Goal: Transaction & Acquisition: Download file/media

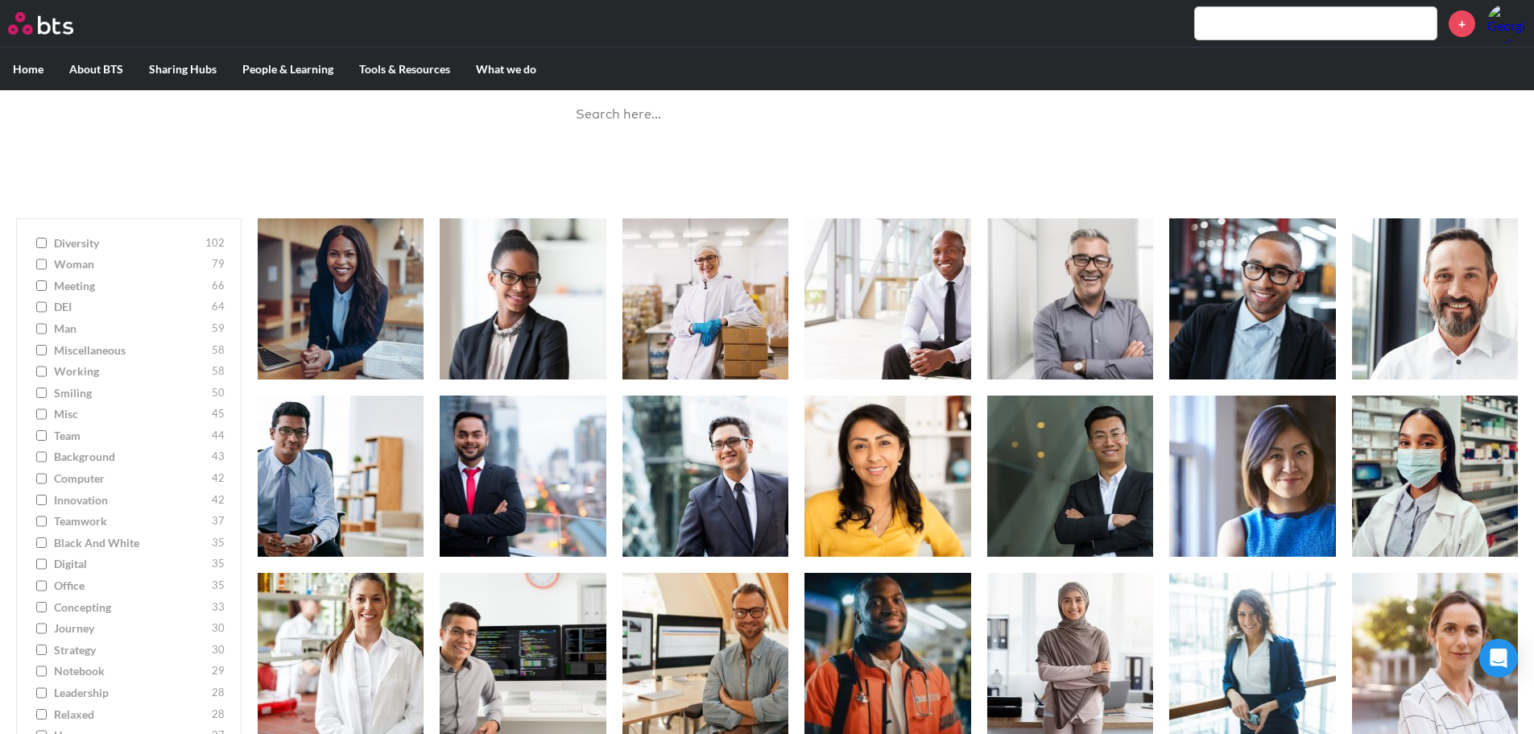
scroll to position [81, 0]
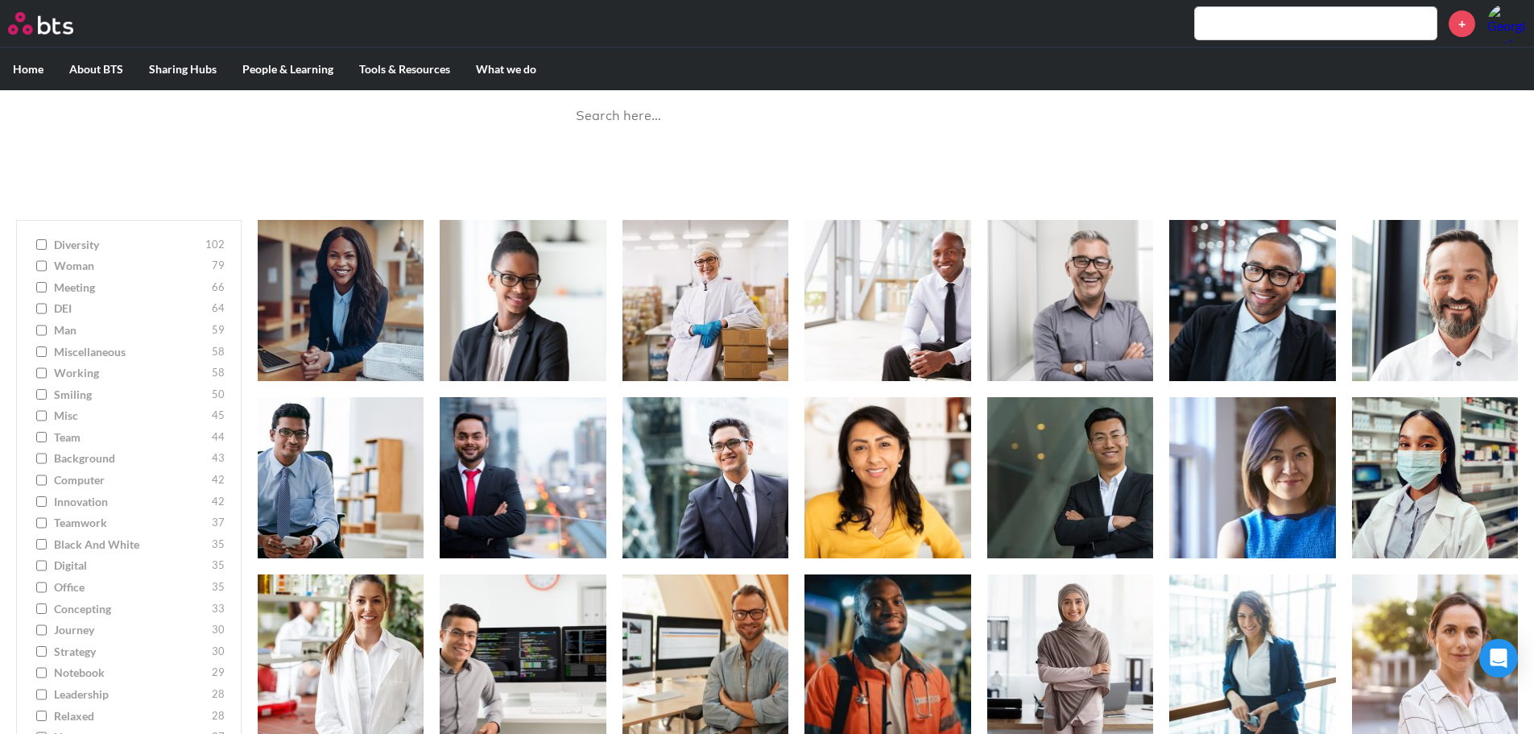
click at [44, 330] on input "man [DEMOGRAPHIC_DATA]" at bounding box center [41, 330] width 10 height 11
checkbox input "true"
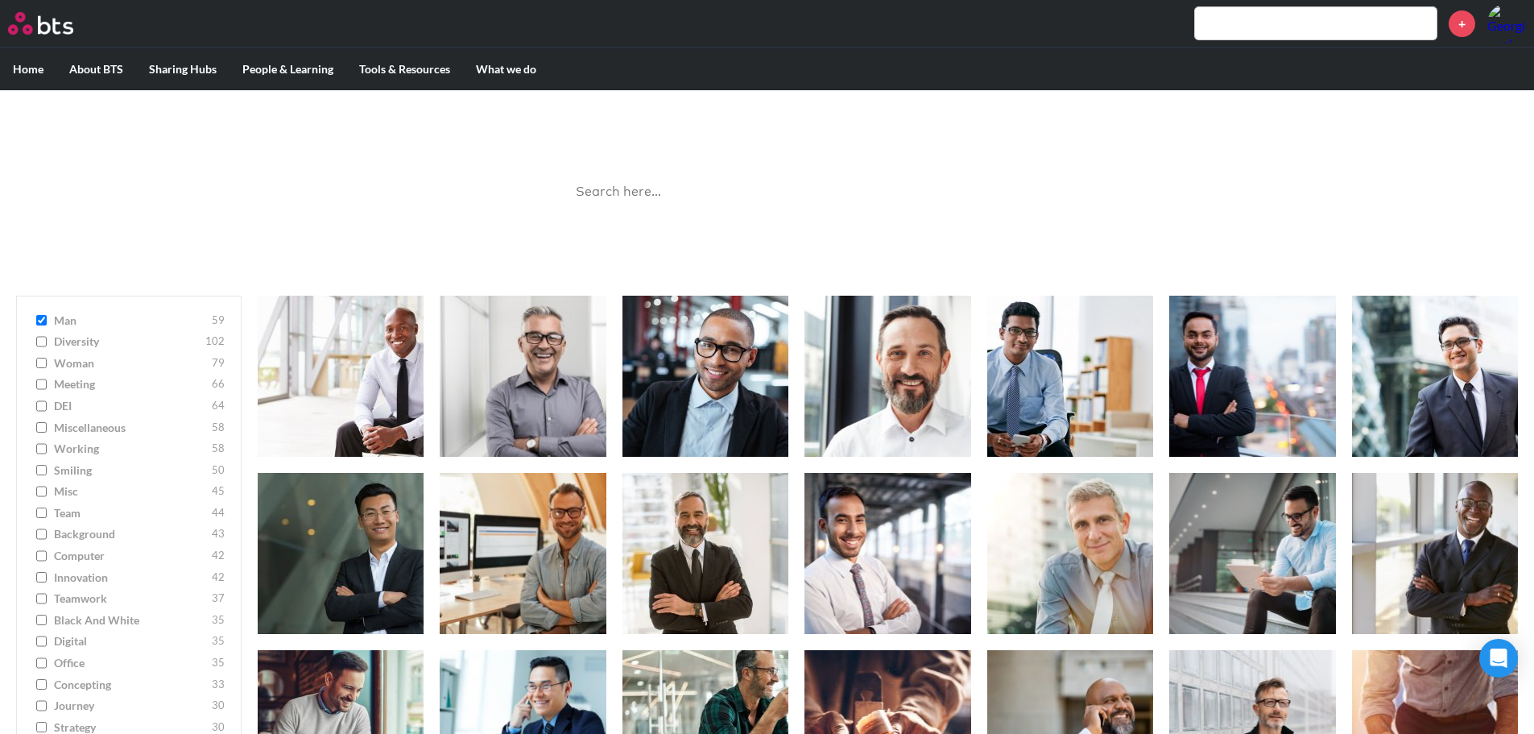
scroll to position [0, 0]
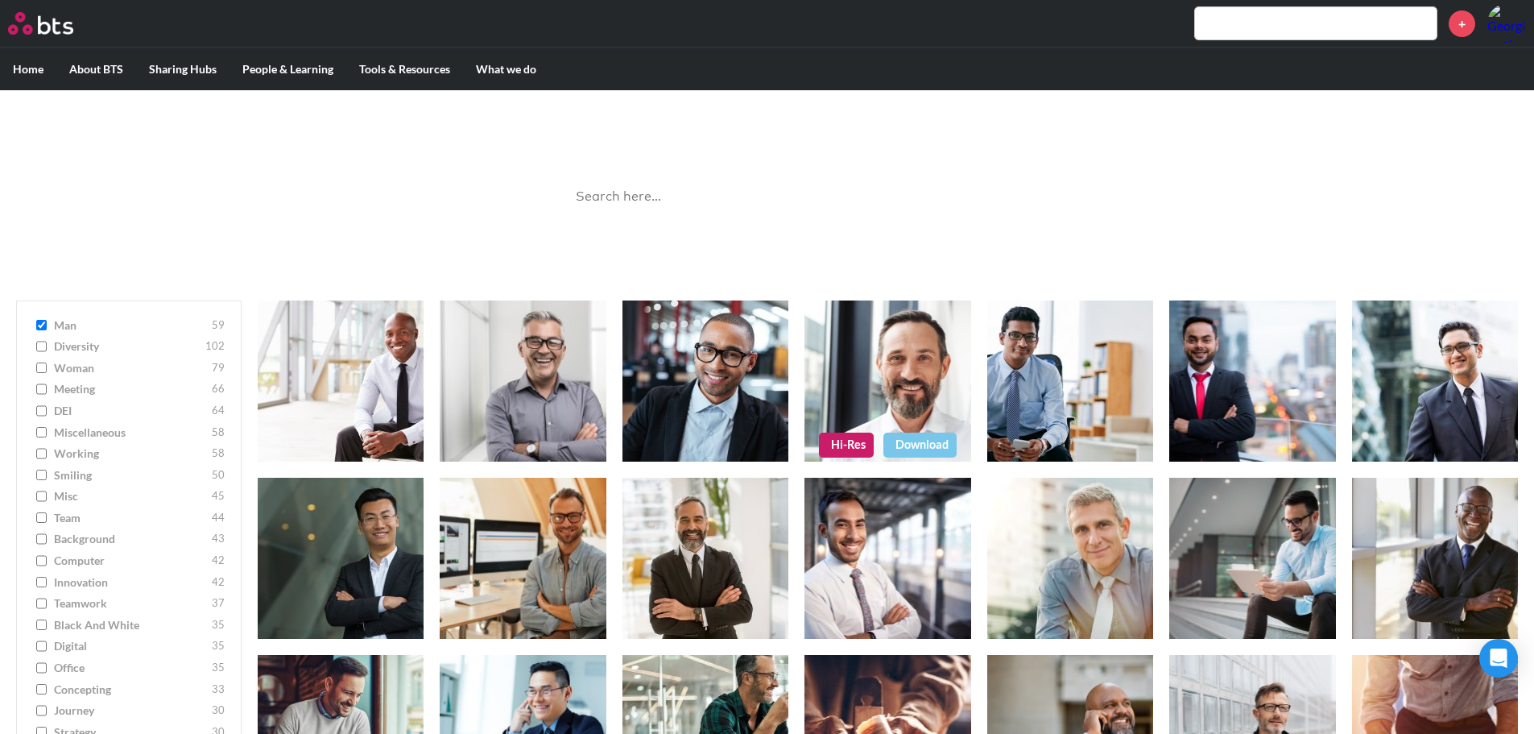
click at [923, 351] on figure at bounding box center [888, 380] width 166 height 161
drag, startPoint x: 913, startPoint y: 362, endPoint x: 864, endPoint y: 370, distance: 48.9
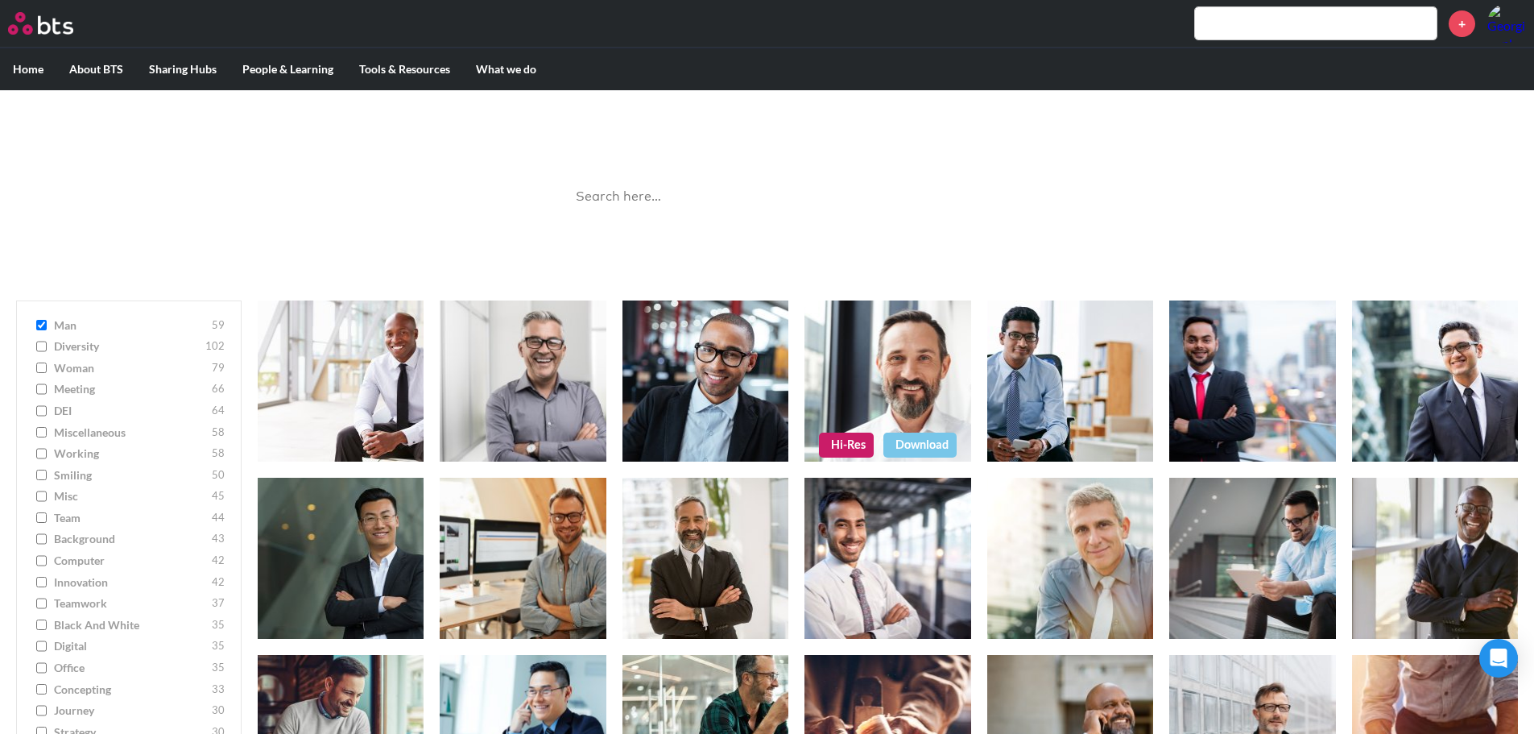
click at [864, 370] on figure at bounding box center [888, 380] width 166 height 161
click at [863, 362] on figure at bounding box center [888, 380] width 166 height 161
click at [916, 447] on link "Download" at bounding box center [920, 445] width 73 height 24
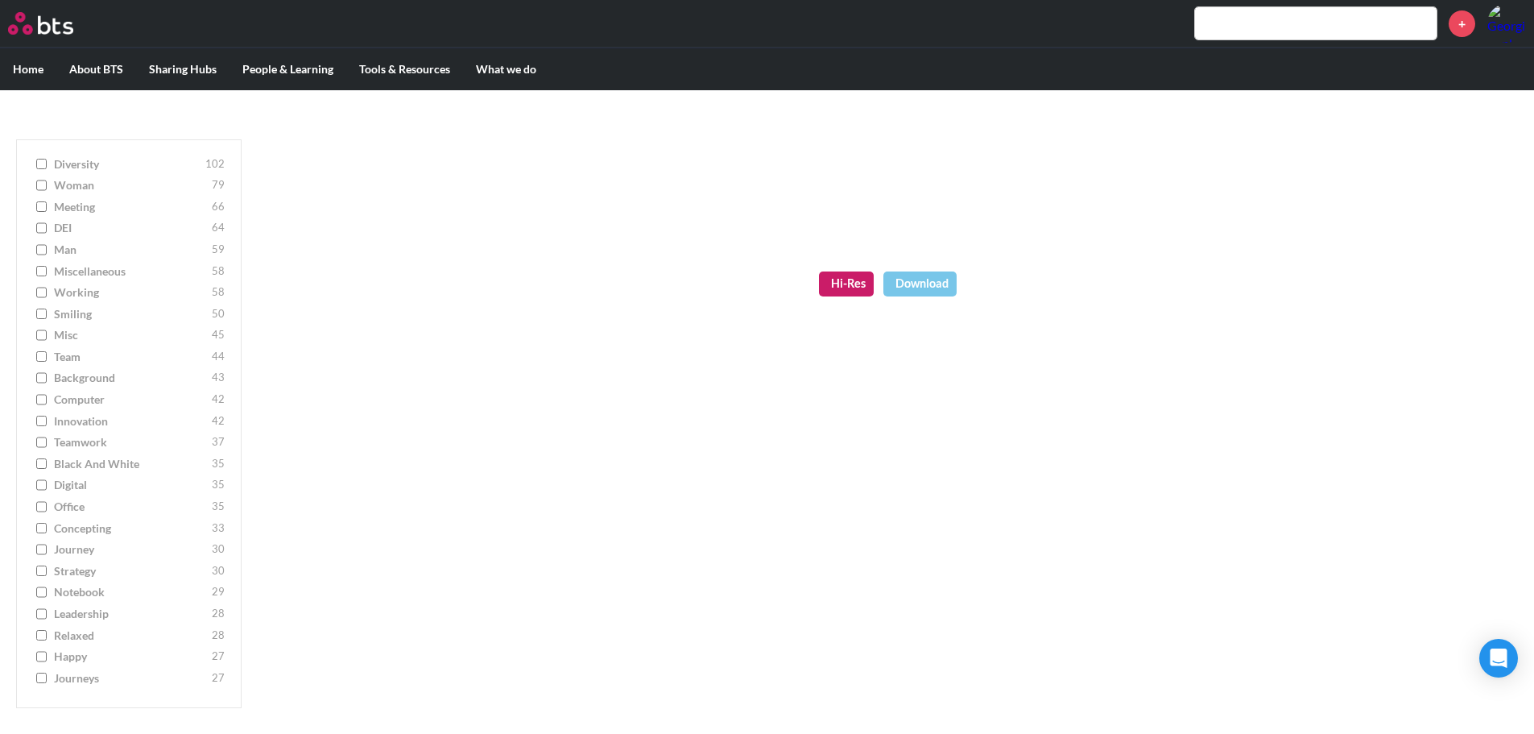
scroll to position [242, 0]
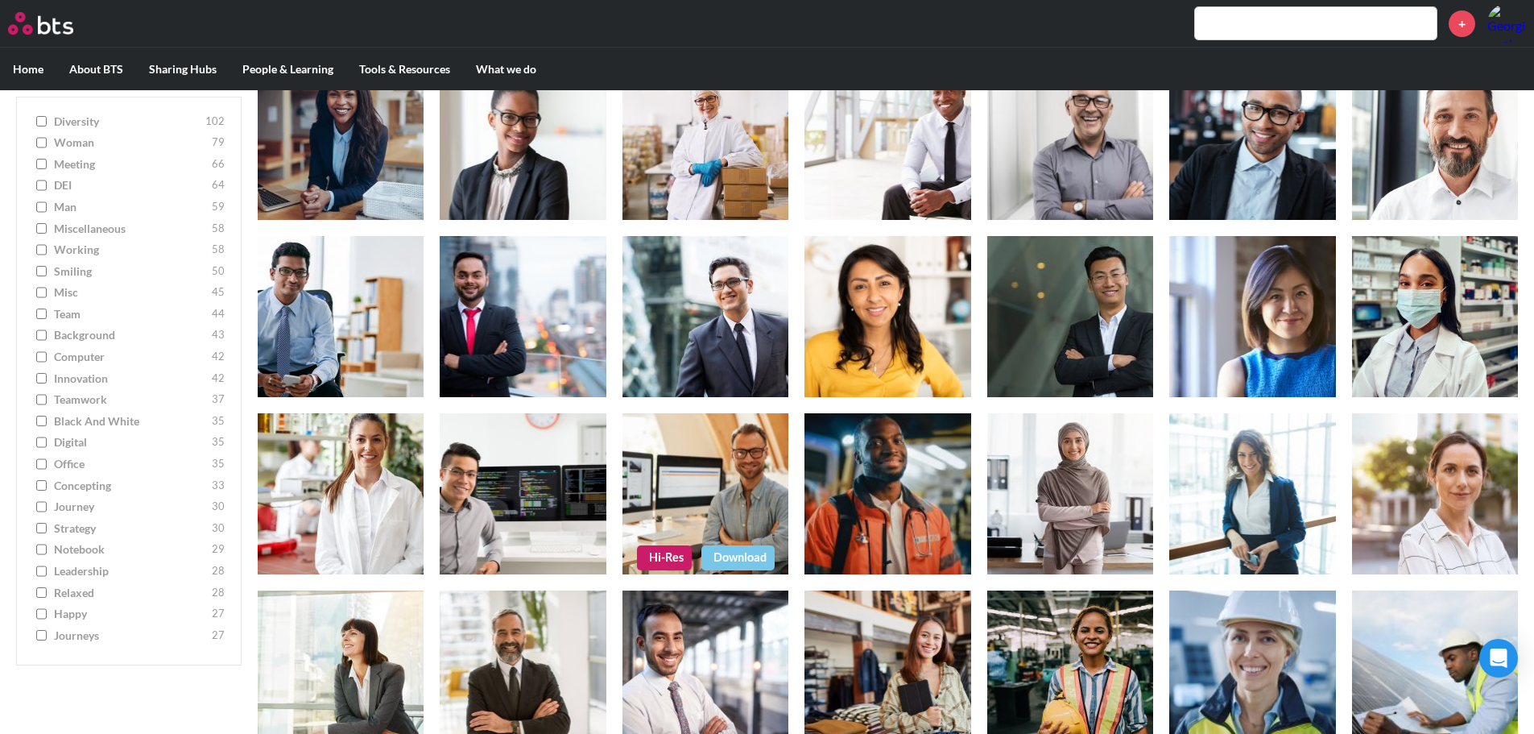
click at [694, 503] on figure at bounding box center [706, 493] width 166 height 161
click at [726, 559] on link "Download" at bounding box center [738, 557] width 73 height 24
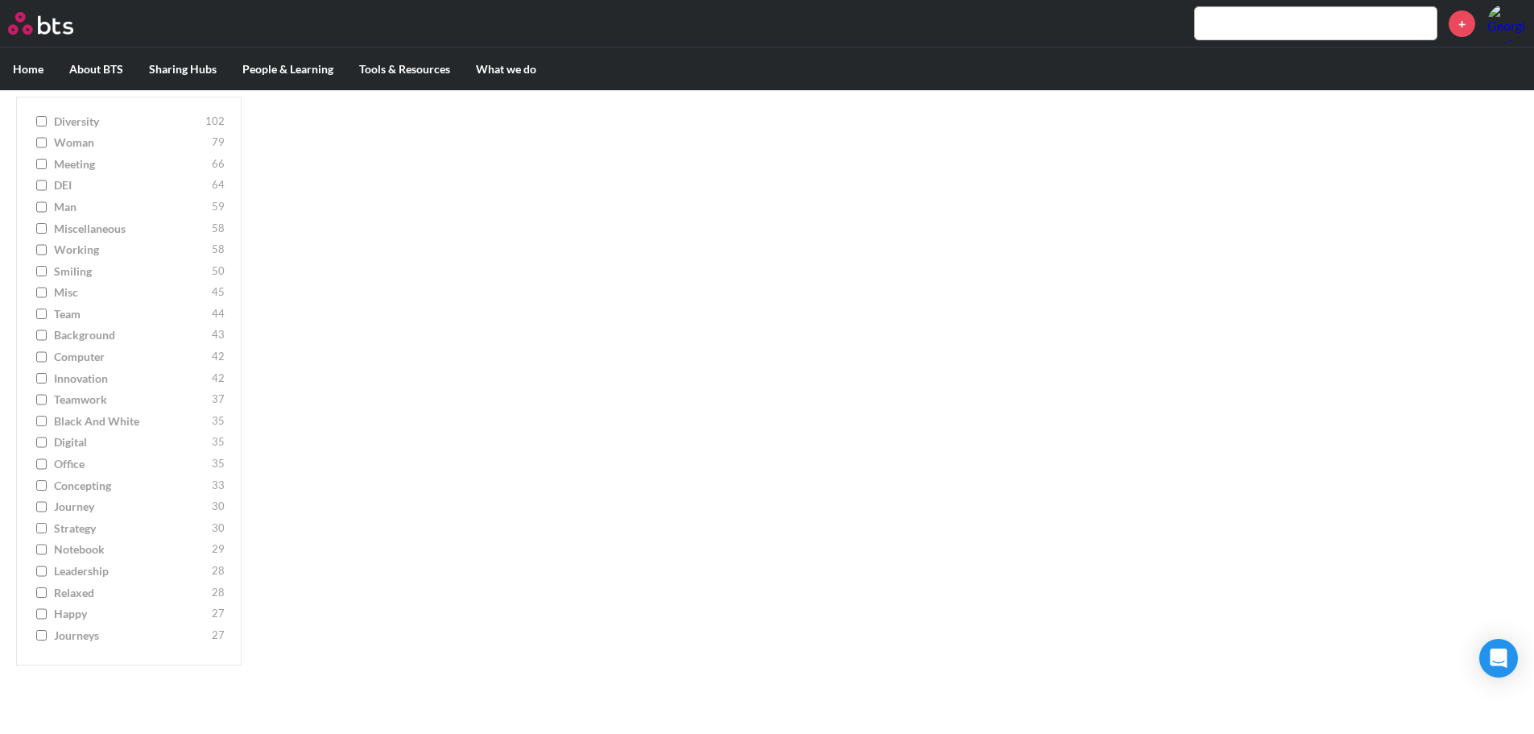
scroll to position [1701, 0]
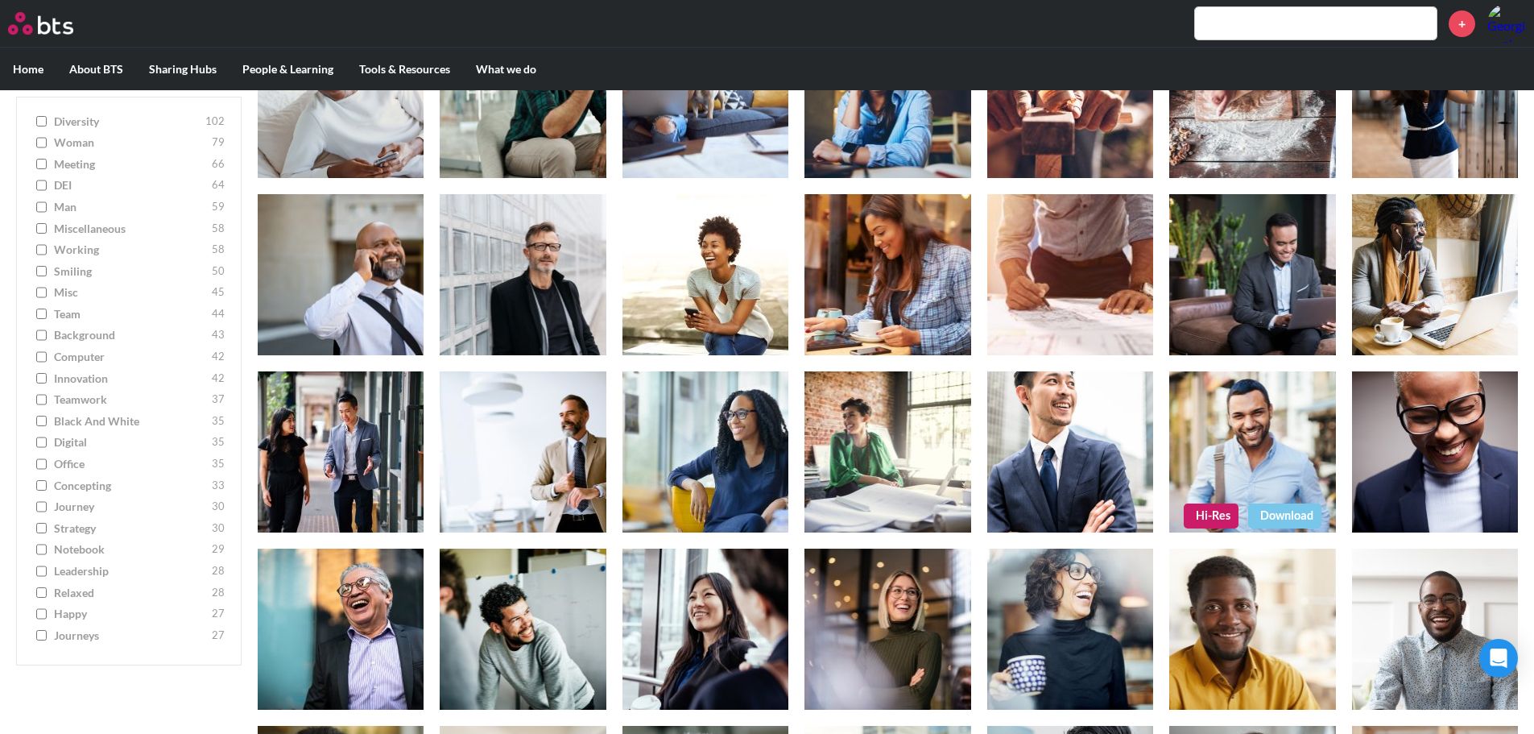
click at [1289, 511] on link "Download" at bounding box center [1285, 515] width 73 height 24
